Goal: Information Seeking & Learning: Learn about a topic

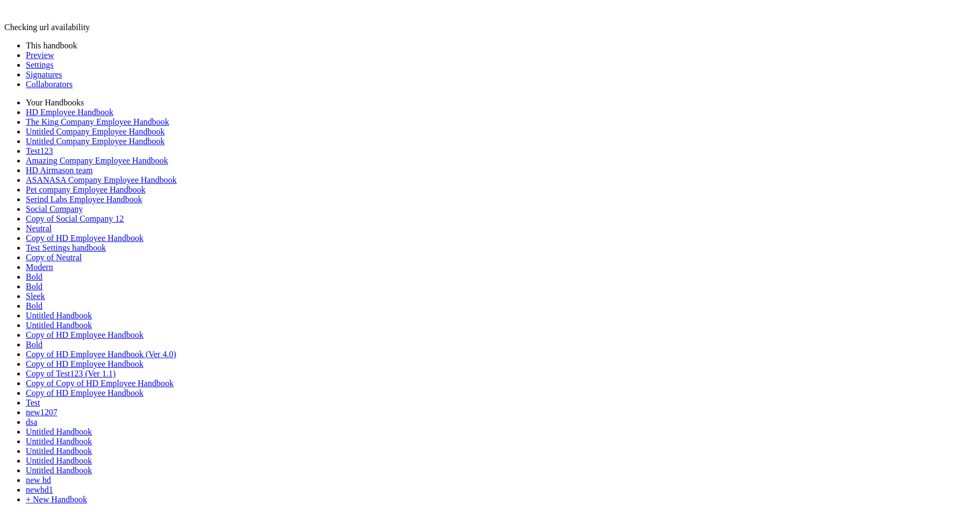
click at [54, 60] on link "Preview" at bounding box center [40, 55] width 28 height 9
click at [50, 60] on link "Preview" at bounding box center [40, 55] width 28 height 9
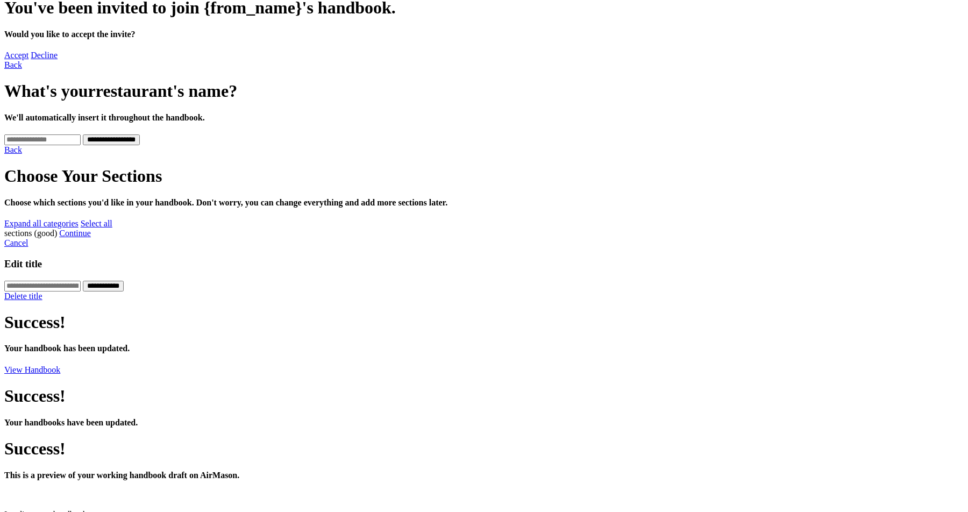
scroll to position [230, 0]
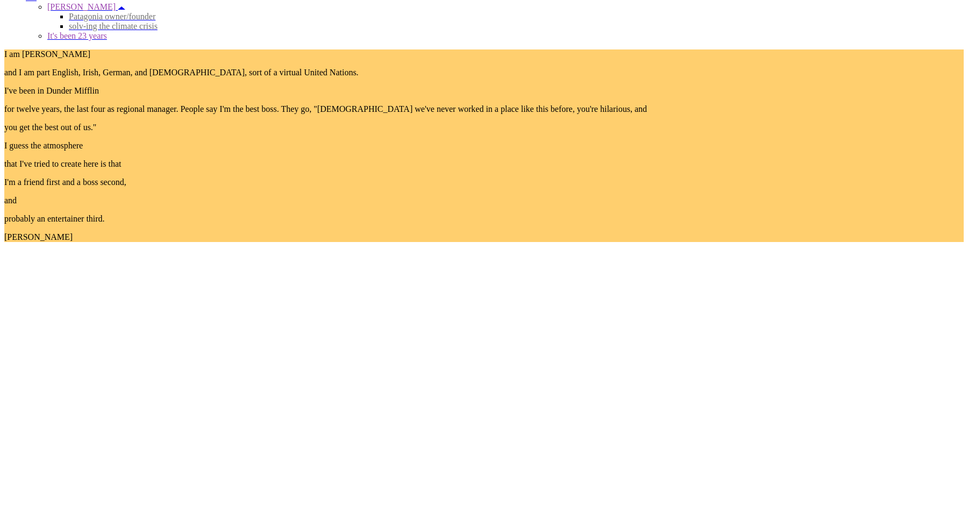
scroll to position [1044, 0]
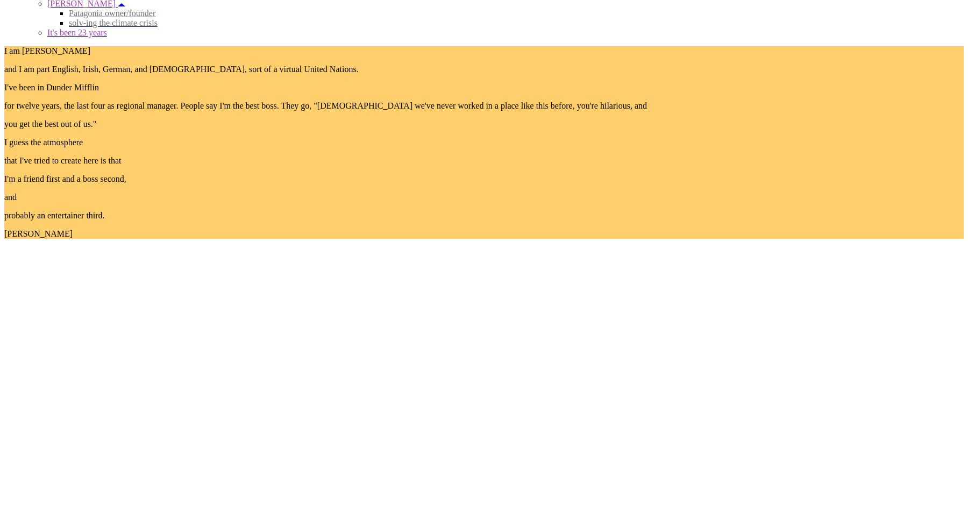
click at [118, 6] on icon at bounding box center [122, 4] width 8 height 3
